Goal: Task Accomplishment & Management: Manage account settings

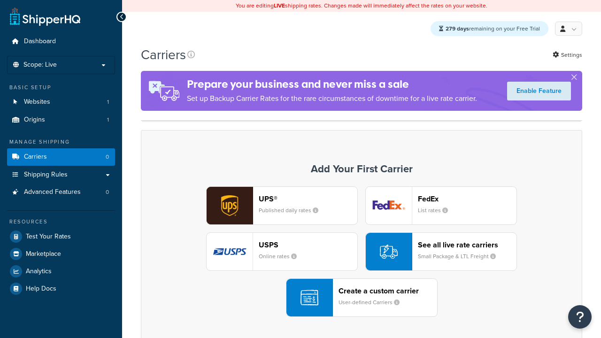
scroll to position [83, 0]
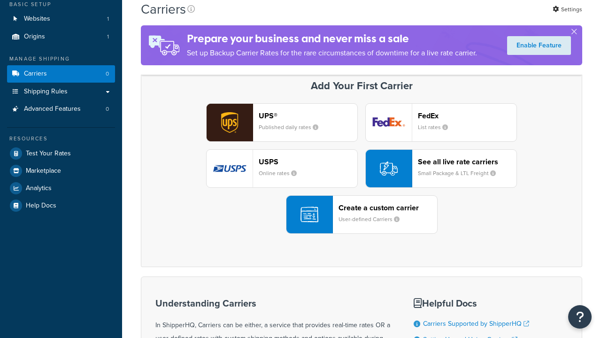
click at [362, 215] on div "Create a custom carrier User-defined Carriers" at bounding box center [388, 214] width 99 height 23
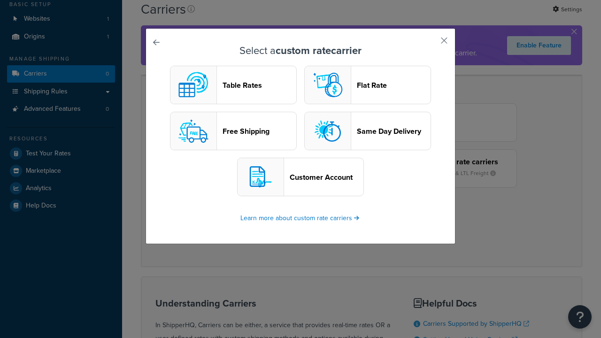
click at [233, 85] on header "Table Rates" at bounding box center [260, 85] width 74 height 9
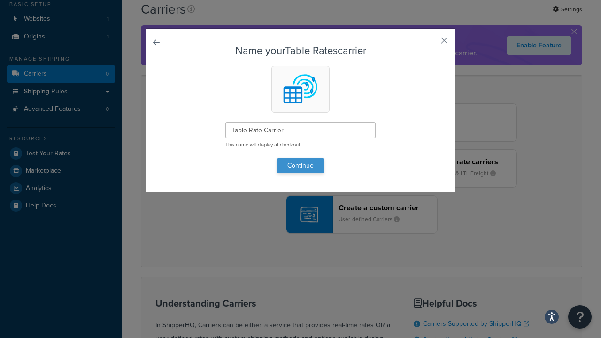
type input "Table Rate Carrier"
click at [301, 165] on button "Continue" at bounding box center [300, 165] width 47 height 15
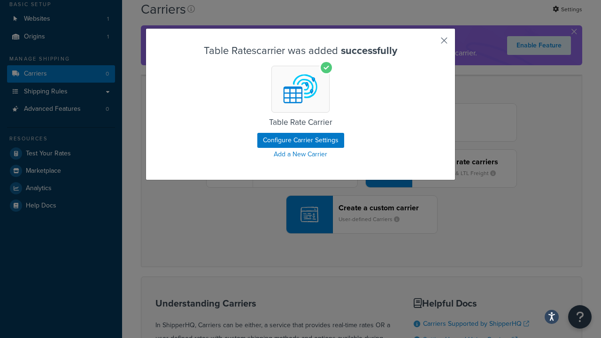
click at [430, 44] on button "button" at bounding box center [430, 44] width 2 height 2
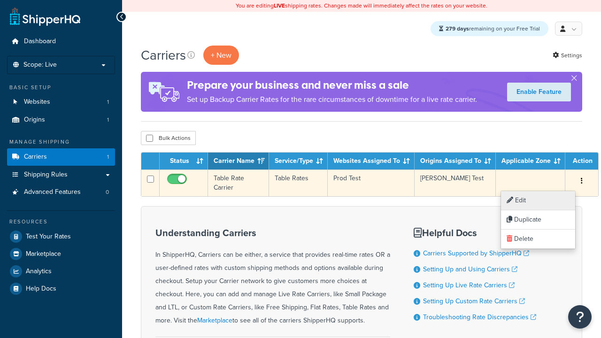
click at [538, 201] on link "Edit" at bounding box center [538, 200] width 74 height 19
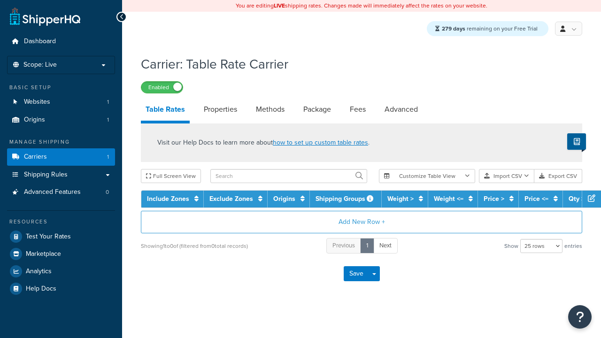
select select "25"
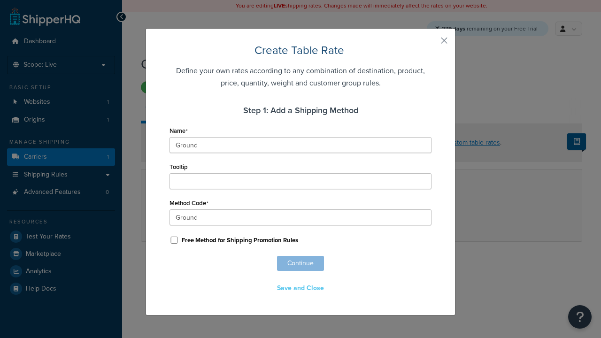
scroll to position [606, 0]
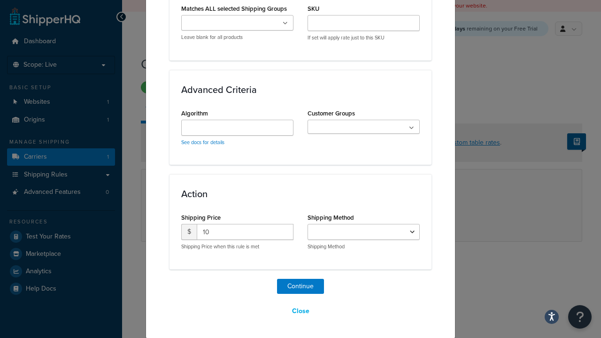
click at [356, 262] on button "Save" at bounding box center [356, 261] width 25 height 15
select select "25"
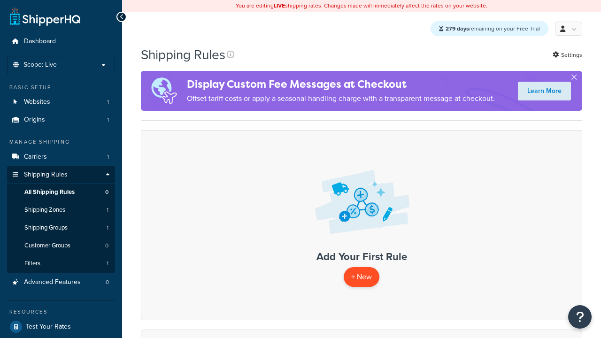
click at [361, 278] on p "+ New" at bounding box center [362, 276] width 36 height 19
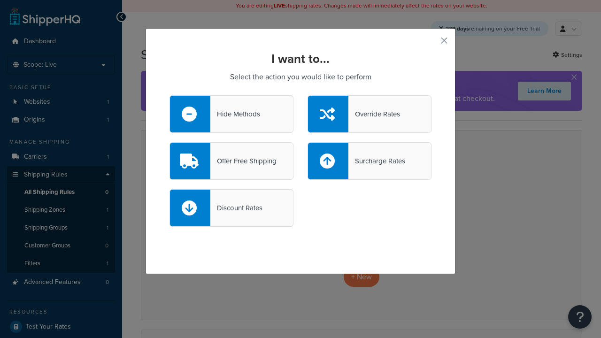
click at [370, 114] on div "Override Rates" at bounding box center [374, 114] width 52 height 13
click at [0, 0] on input "Override Rates" at bounding box center [0, 0] width 0 height 0
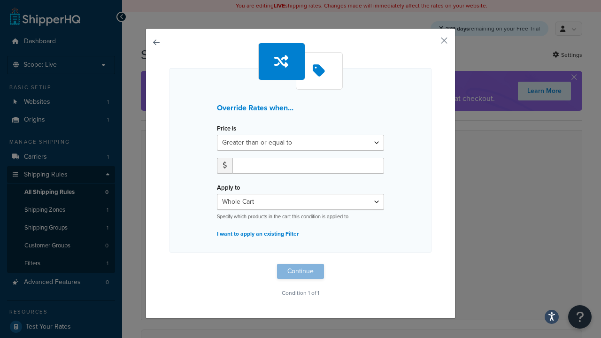
click at [226, 129] on label "Price is" at bounding box center [226, 128] width 19 height 7
click at [226, 135] on select "Greater than or equal to Between or equal to Less than or equal to" at bounding box center [300, 143] width 167 height 16
click at [308, 165] on input "number" at bounding box center [308, 166] width 152 height 16
type input "100"
click at [301, 271] on button "Continue" at bounding box center [300, 271] width 47 height 15
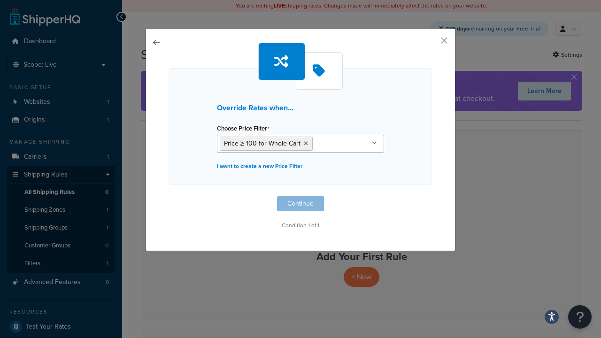
scroll to position [0, 0]
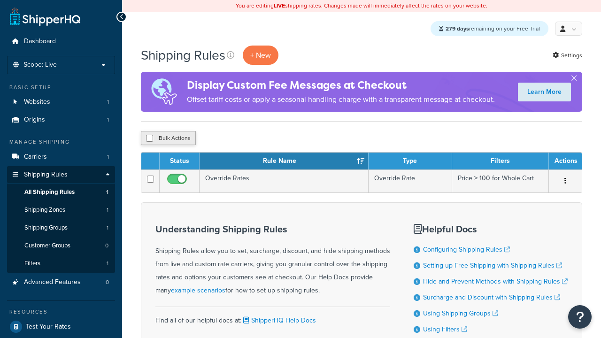
click at [149, 139] on input "checkbox" at bounding box center [149, 138] width 7 height 7
checkbox input "true"
click at [149, 139] on input "checkbox" at bounding box center [149, 138] width 7 height 7
checkbox input "false"
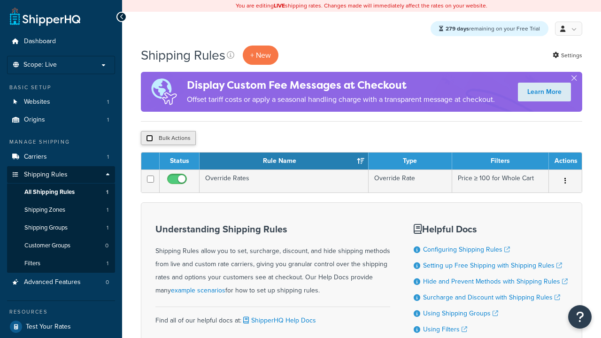
checkbox input "false"
click at [168, 139] on button "Bulk Actions" at bounding box center [168, 138] width 55 height 14
checkbox input "true"
click at [250, 139] on button "Delete" at bounding box center [250, 138] width 32 height 14
